Goal: Information Seeking & Learning: Learn about a topic

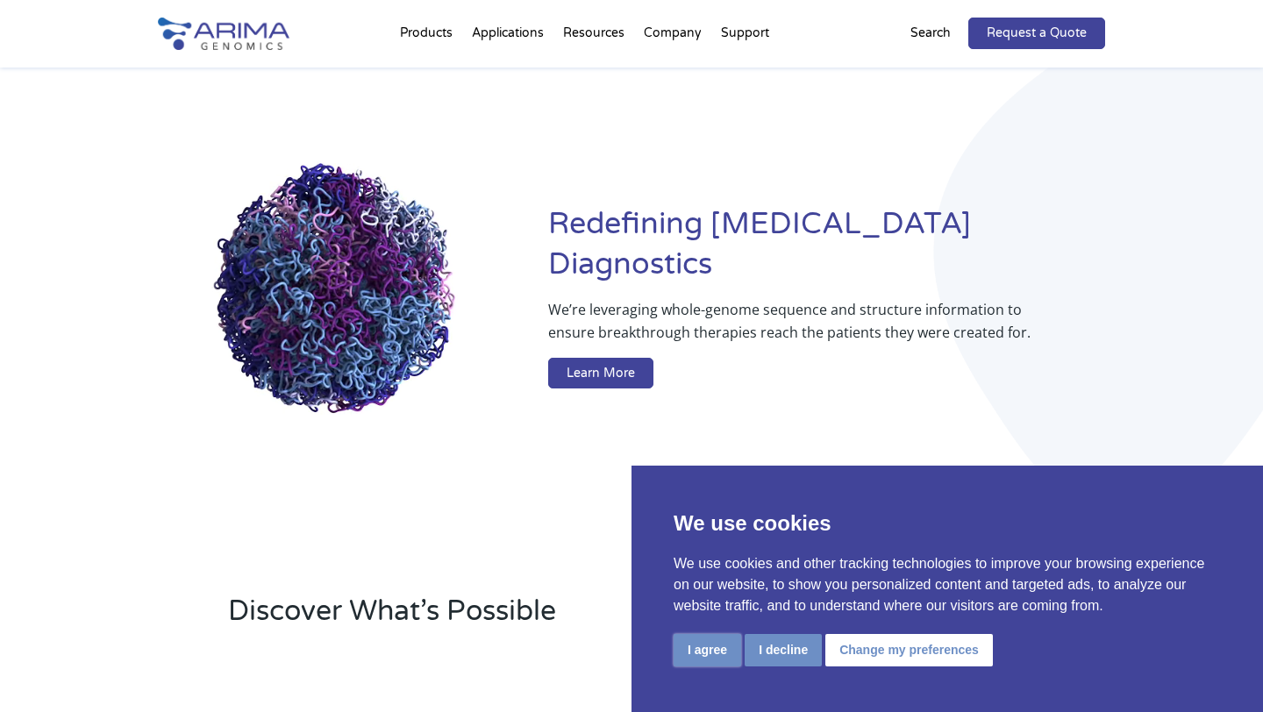
click at [731, 658] on button "I agree" at bounding box center [707, 650] width 68 height 32
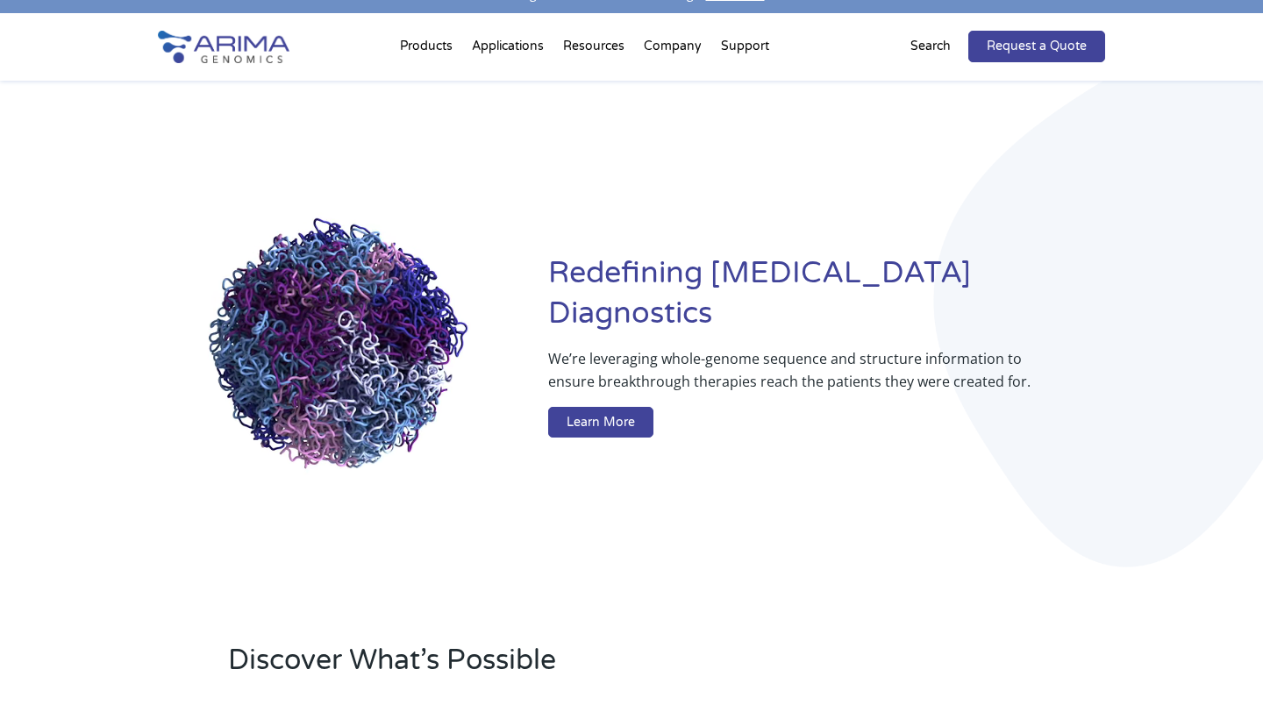
scroll to position [15, 0]
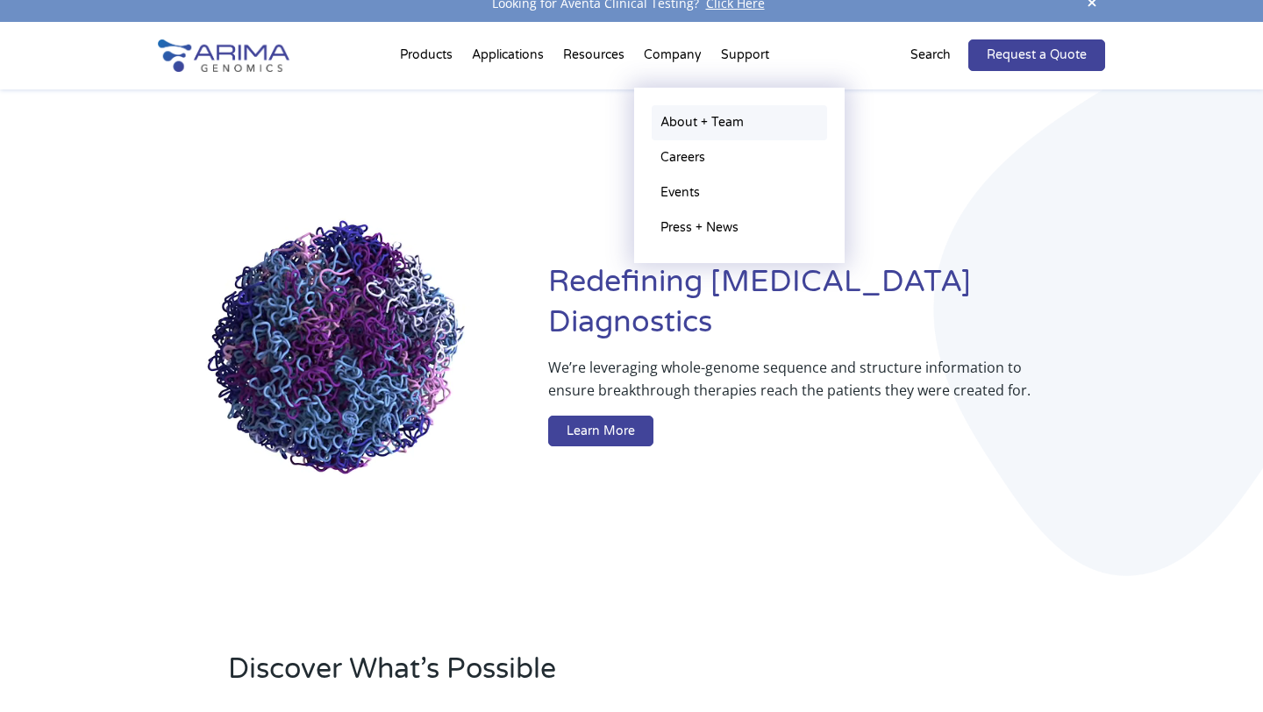
click at [683, 123] on link "About + Team" at bounding box center [738, 122] width 175 height 35
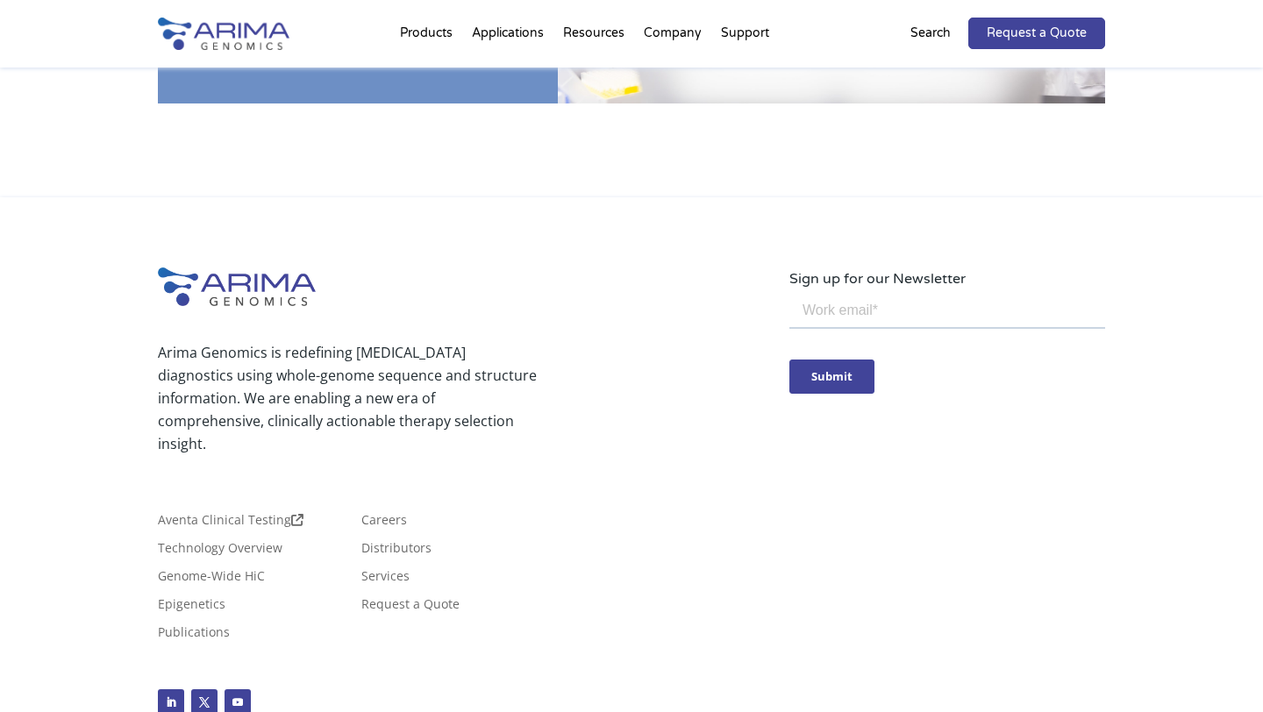
scroll to position [3118, 0]
click at [230, 628] on link "Publications" at bounding box center [194, 637] width 72 height 19
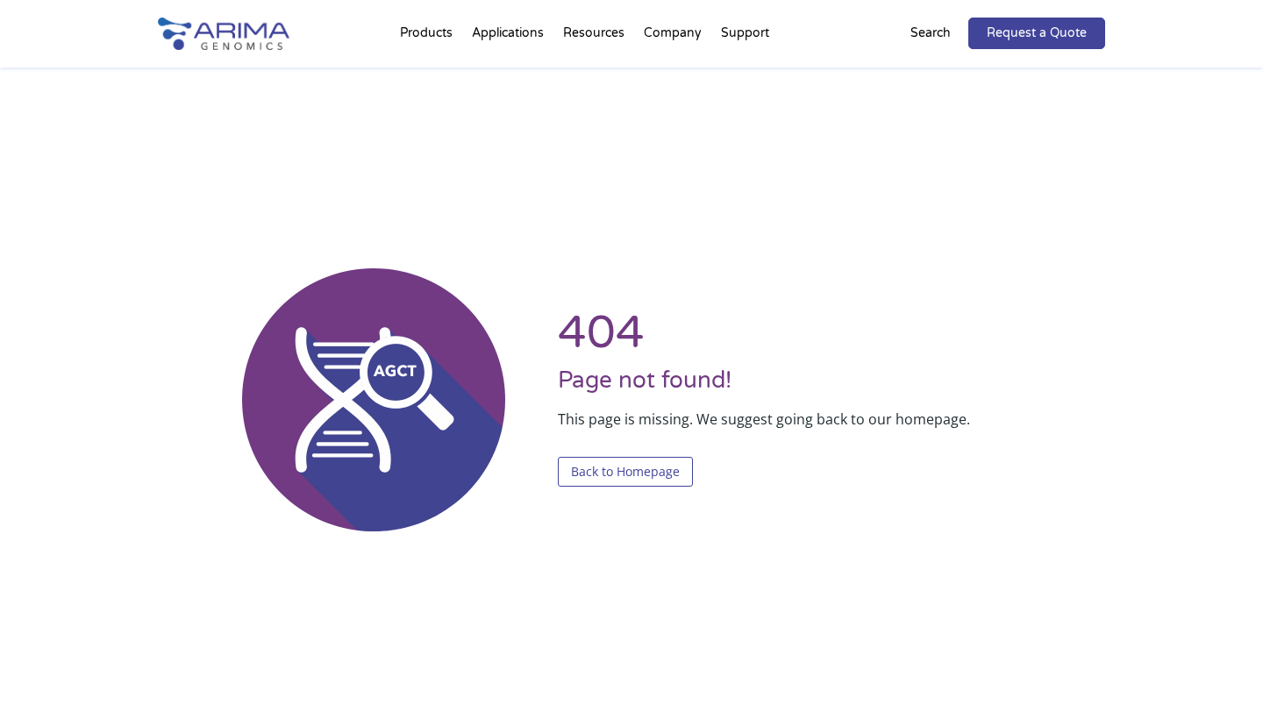
click at [582, 472] on link "Back to Homepage" at bounding box center [625, 472] width 135 height 30
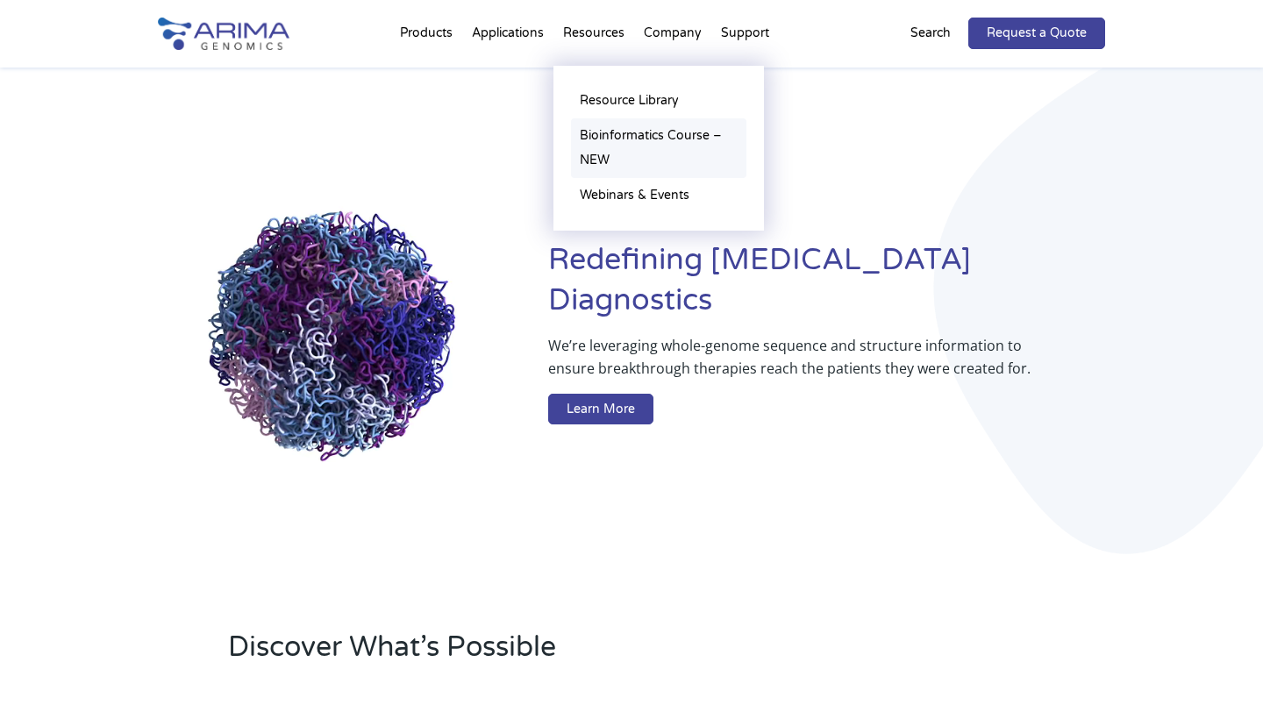
click at [623, 143] on link "Bioinformatics Course – NEW" at bounding box center [658, 148] width 175 height 60
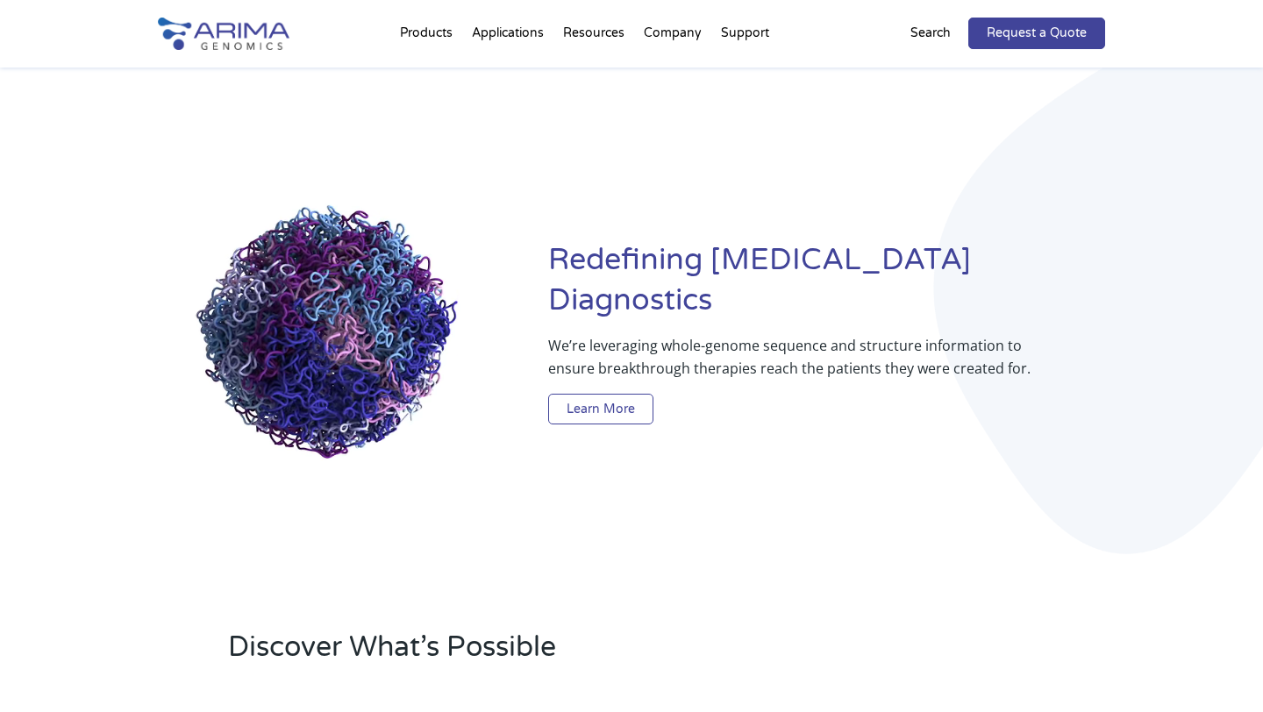
click at [595, 394] on link "Learn More" at bounding box center [600, 410] width 105 height 32
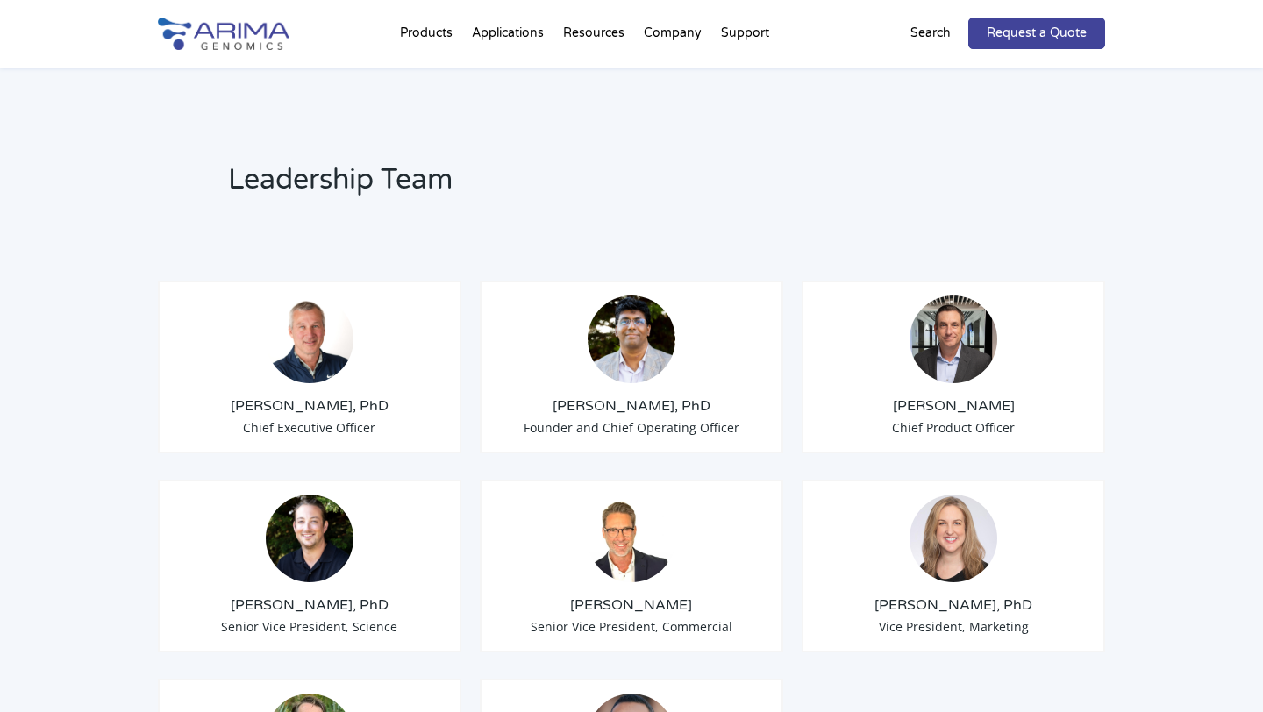
scroll to position [1244, 0]
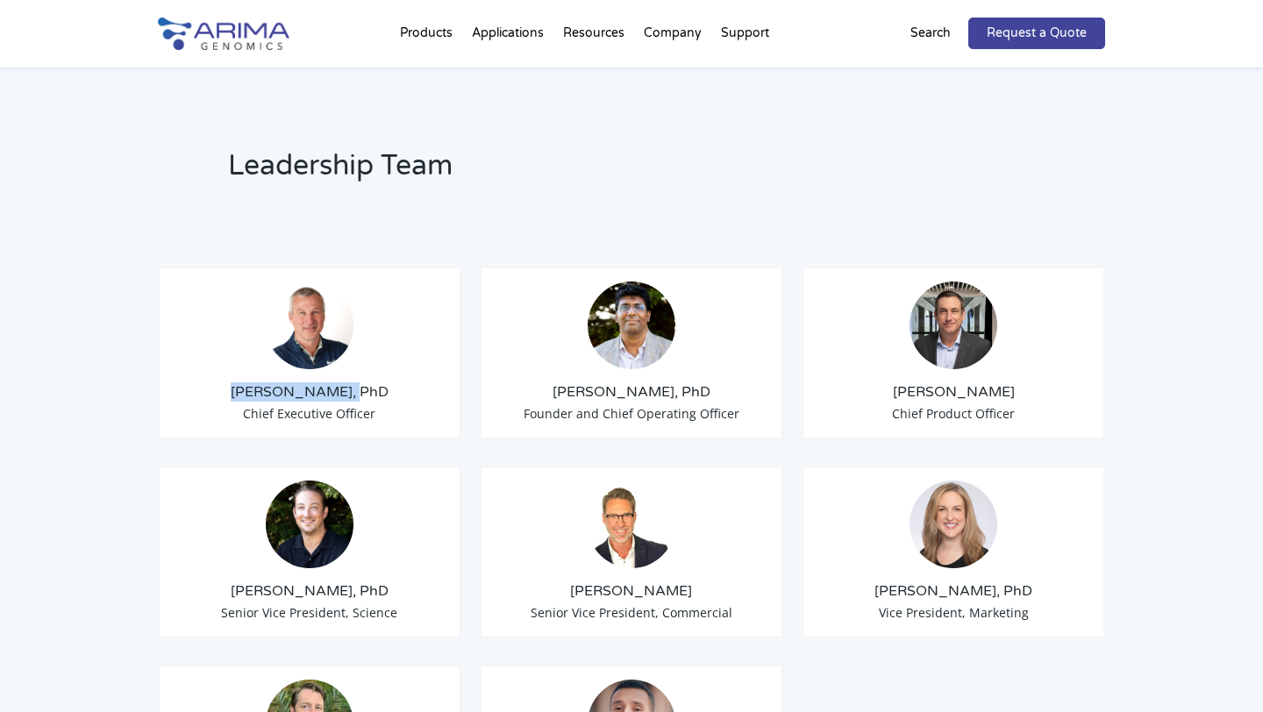
drag, startPoint x: 259, startPoint y: 371, endPoint x: 362, endPoint y: 365, distance: 103.6
click at [362, 382] on h3 "[PERSON_NAME], PhD" at bounding box center [310, 391] width 274 height 19
copy h3 "[PERSON_NAME], PhD"
drag, startPoint x: 579, startPoint y: 369, endPoint x: 692, endPoint y: 377, distance: 113.4
click at [692, 382] on h3 "Sid Selvaraj, PhD" at bounding box center [632, 391] width 274 height 19
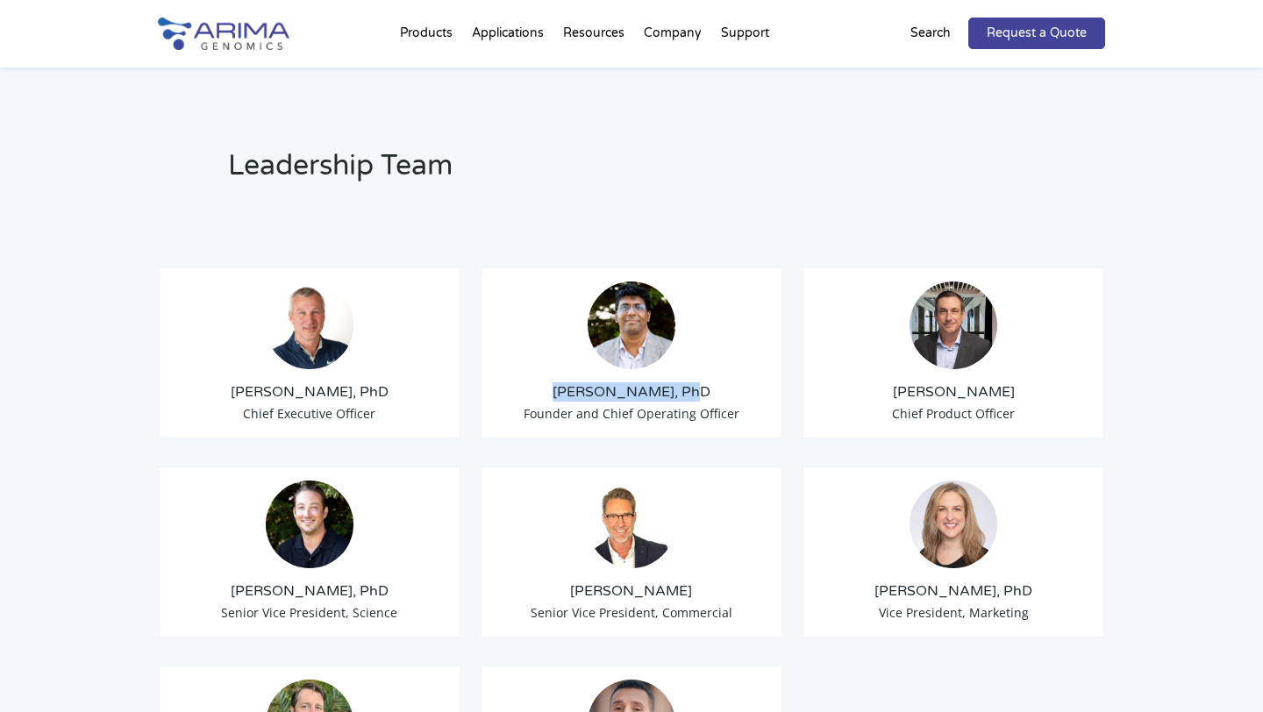
copy h3 "Sid Selvaraj, PhD"
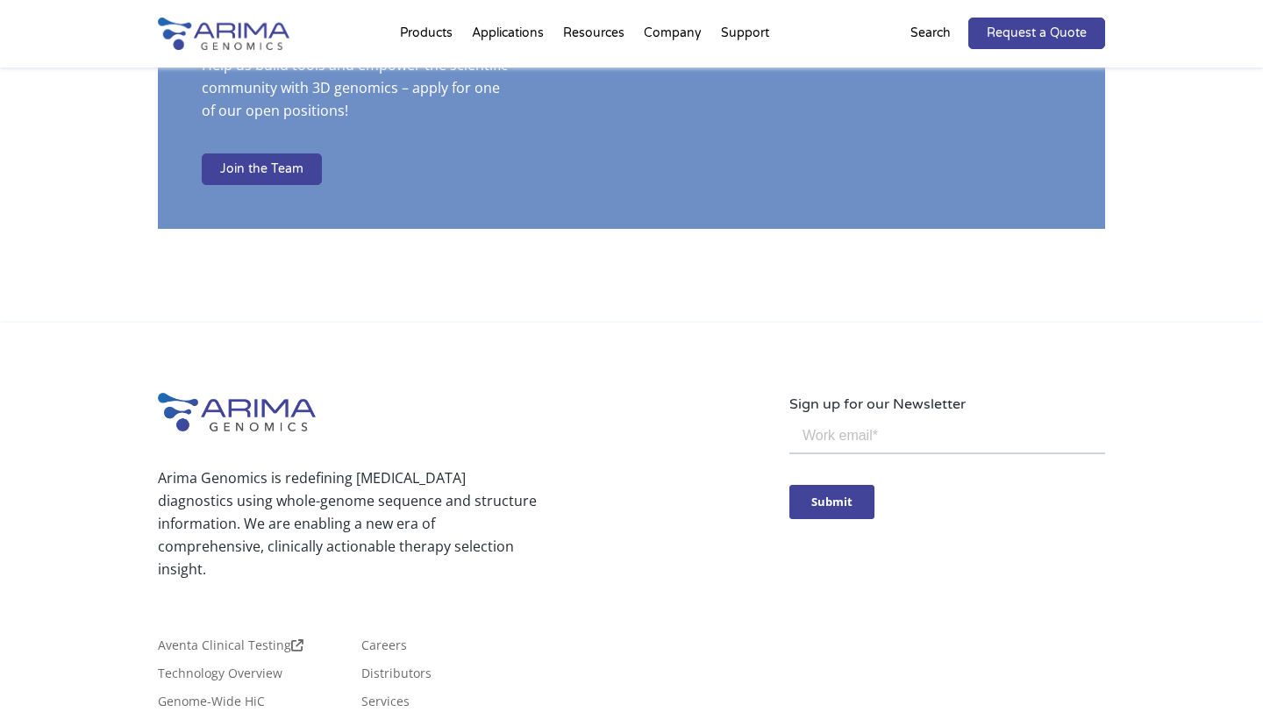
scroll to position [2996, 0]
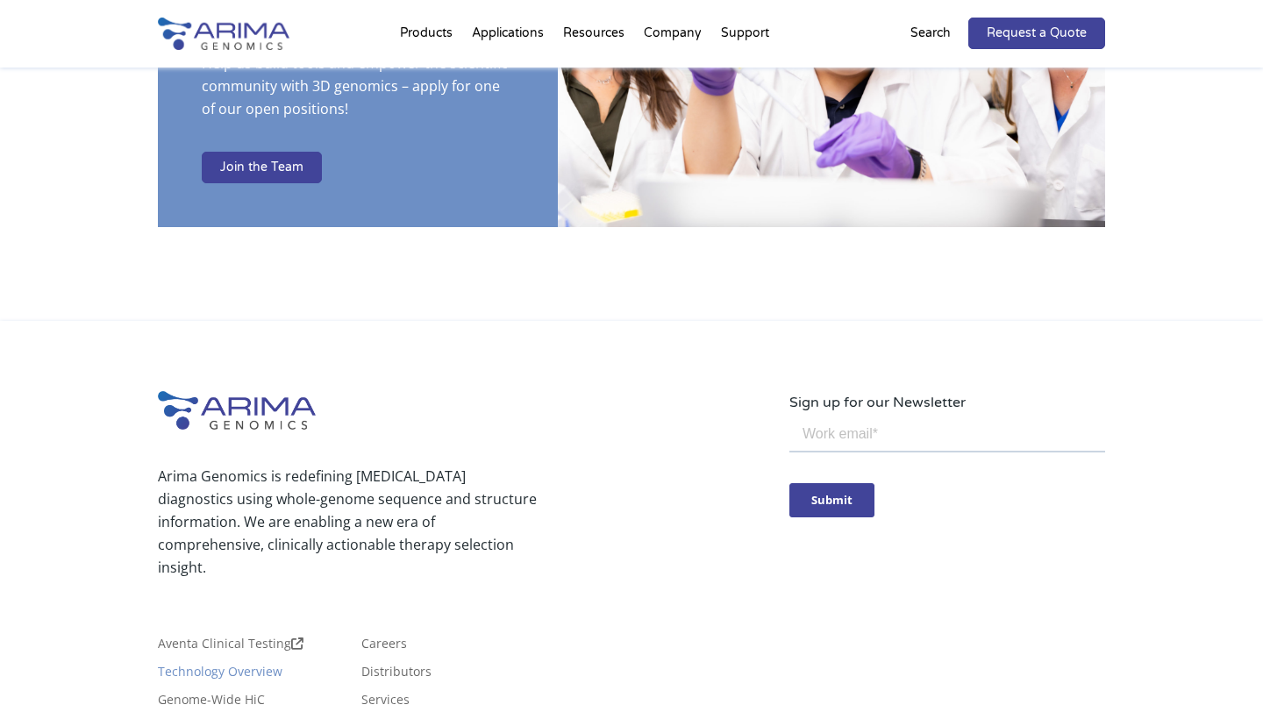
click at [265, 666] on link "Technology Overview" at bounding box center [220, 675] width 125 height 19
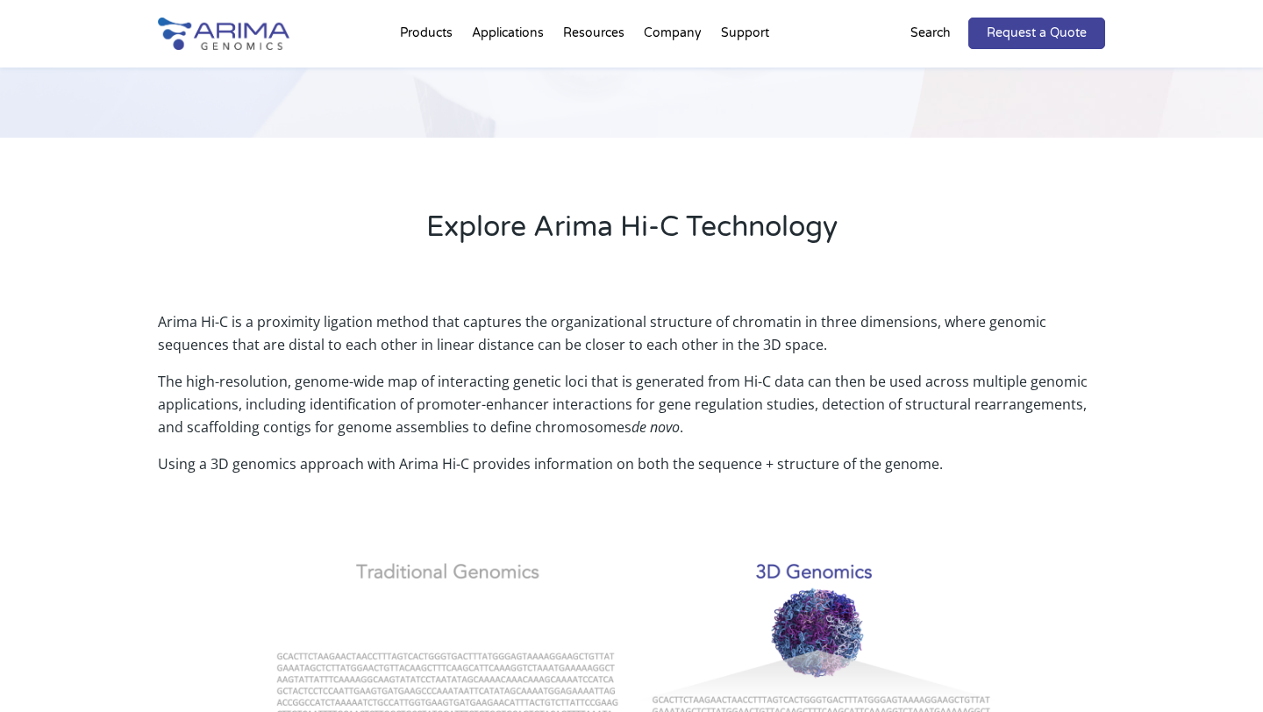
scroll to position [396, 0]
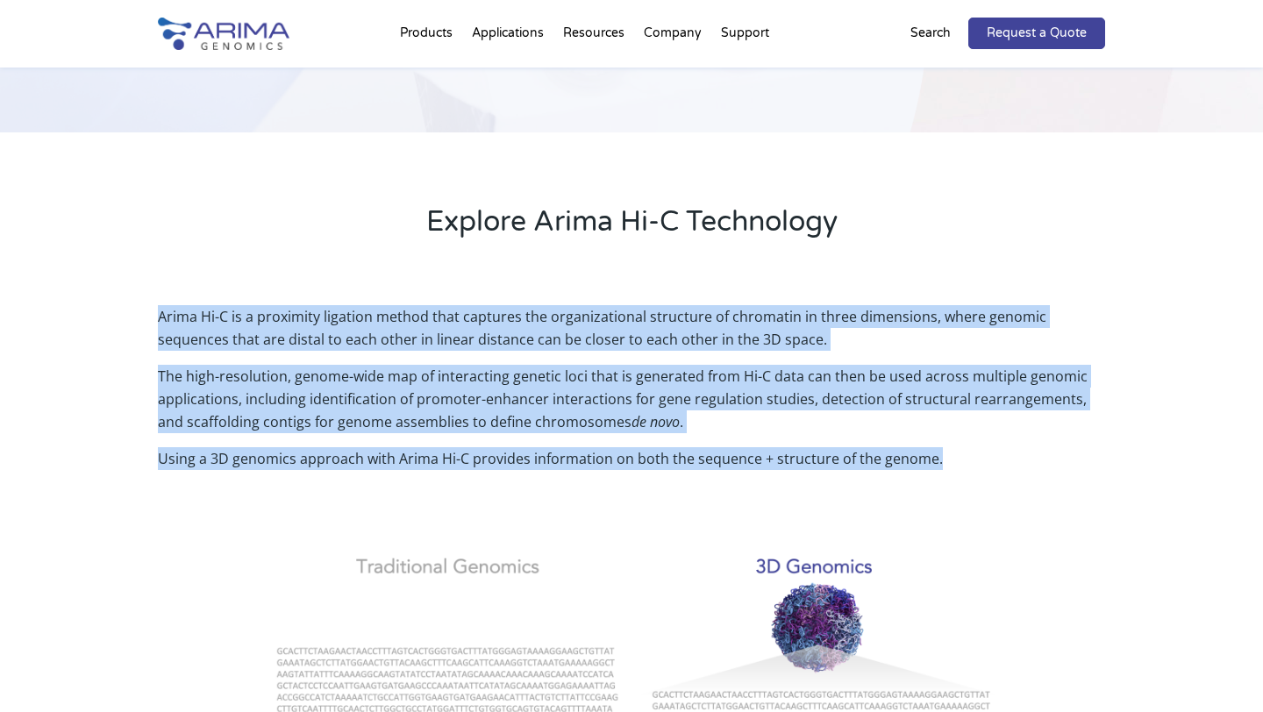
drag, startPoint x: 160, startPoint y: 317, endPoint x: 938, endPoint y: 459, distance: 791.3
click at [938, 459] on div "Arima Hi-C is a proximity ligation method that captures the organizational stru…" at bounding box center [631, 405] width 947 height 201
copy div "Arima Hi-C is a proximity ligation method that captures the organizational stru…"
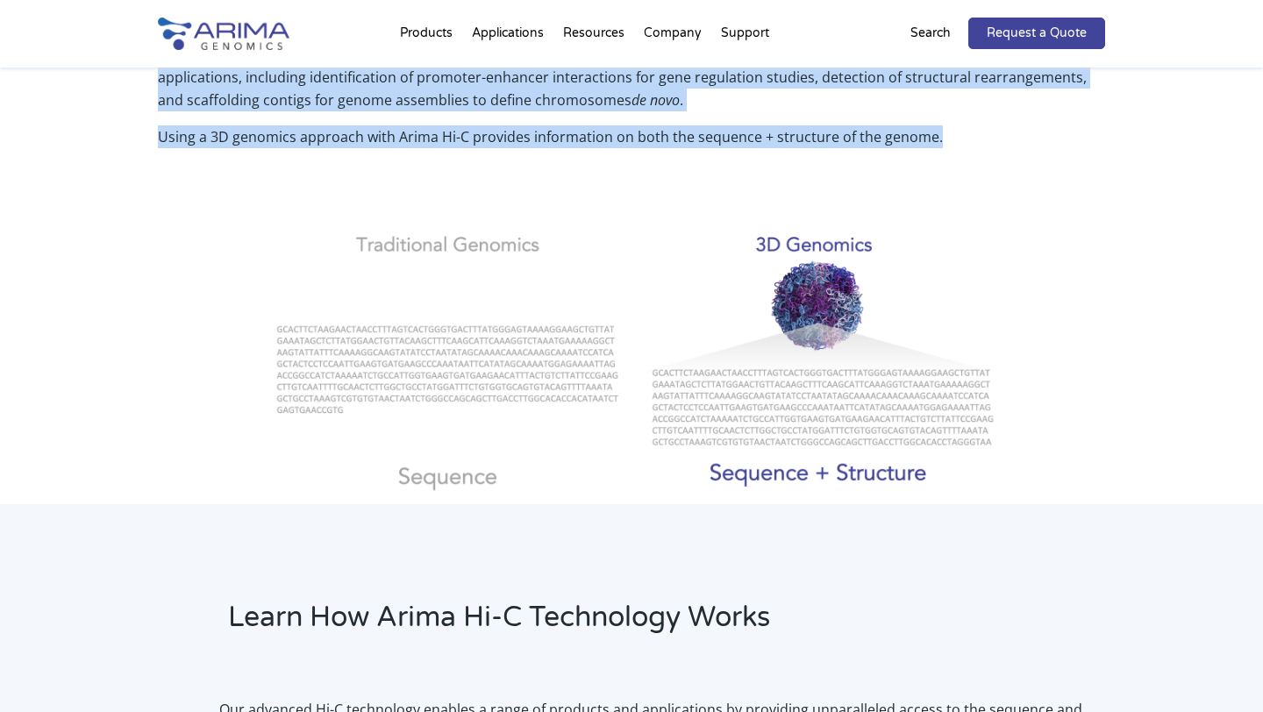
scroll to position [734, 0]
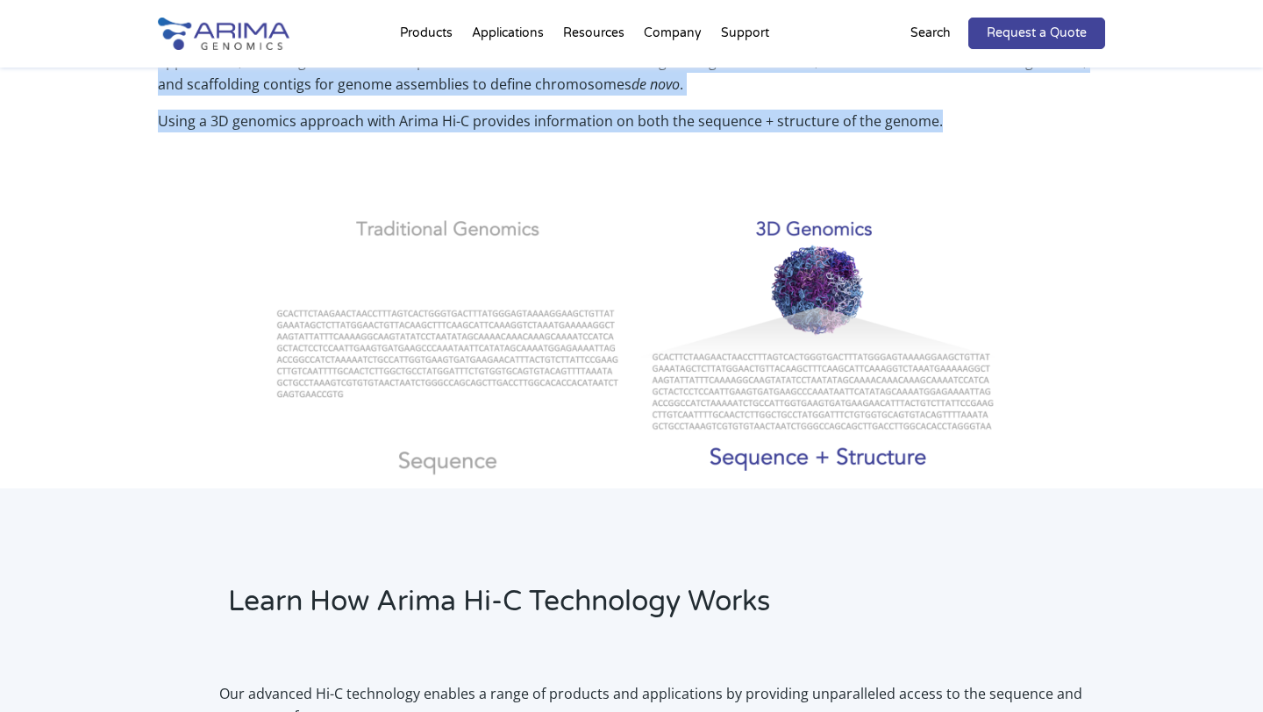
click at [581, 85] on p "The high-resolution, genome-wide map of interacting genetic loci that is genera…" at bounding box center [631, 68] width 947 height 82
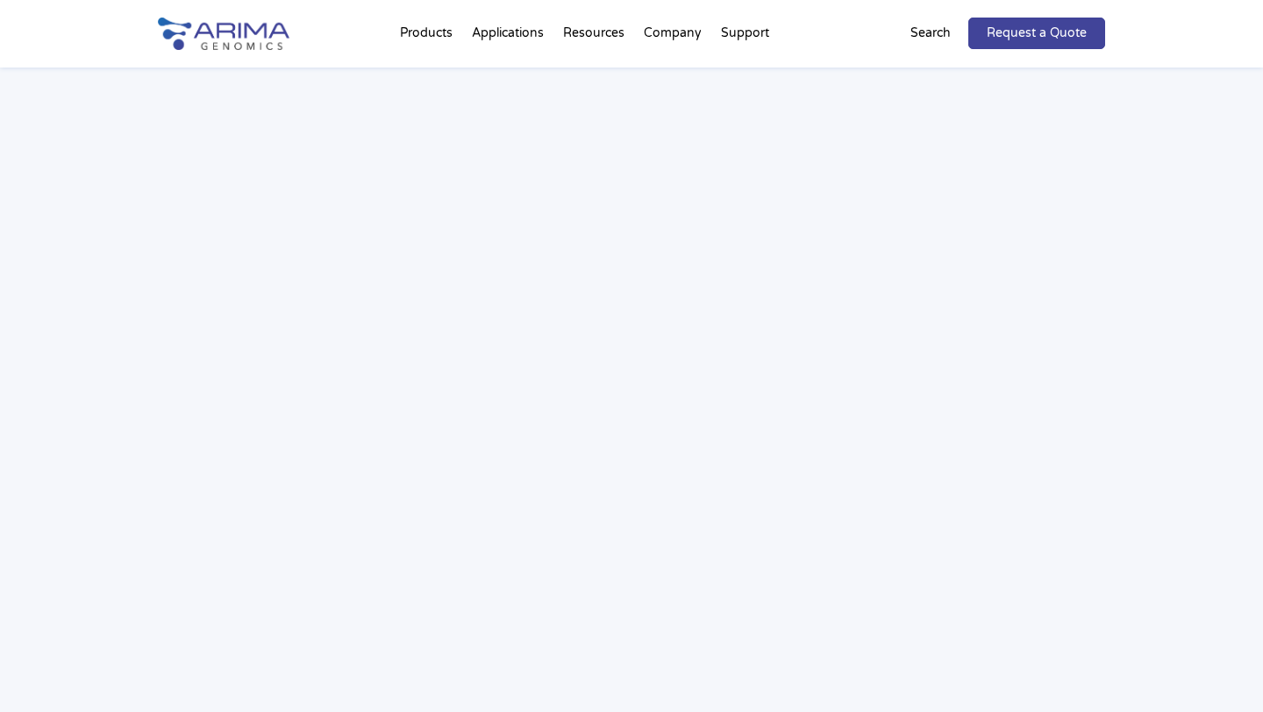
scroll to position [2586, 0]
